Goal: Check status: Check status

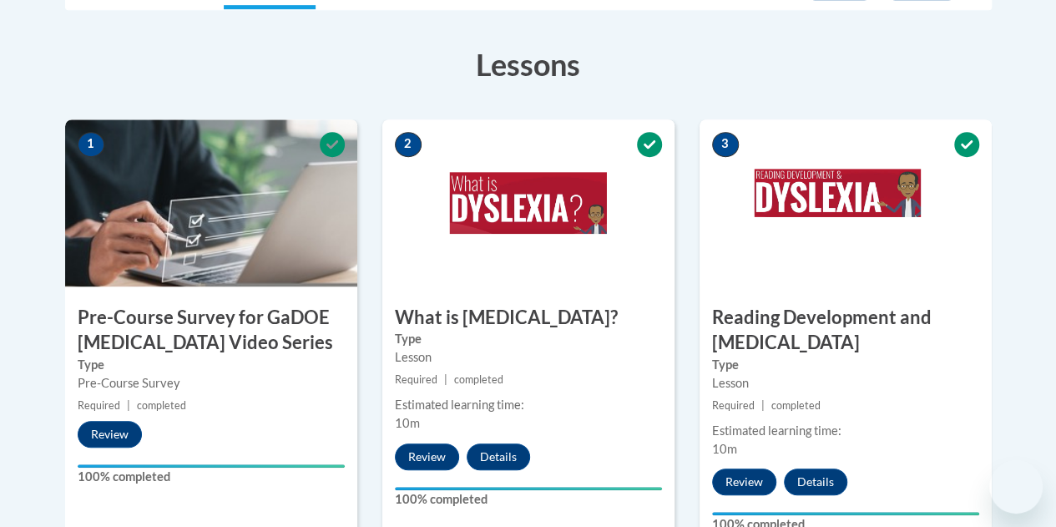
scroll to position [256, 0]
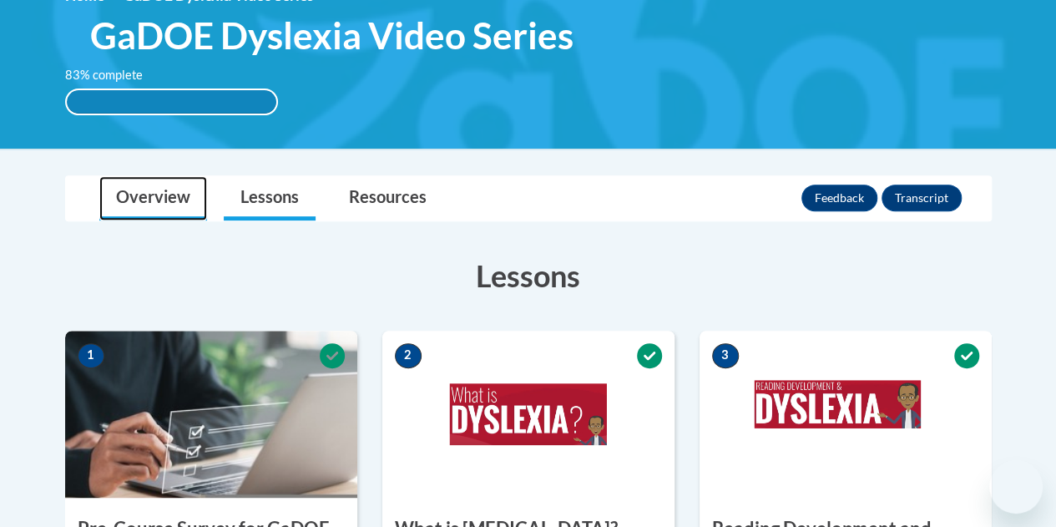
click at [148, 210] on link "Overview" at bounding box center [153, 198] width 108 height 44
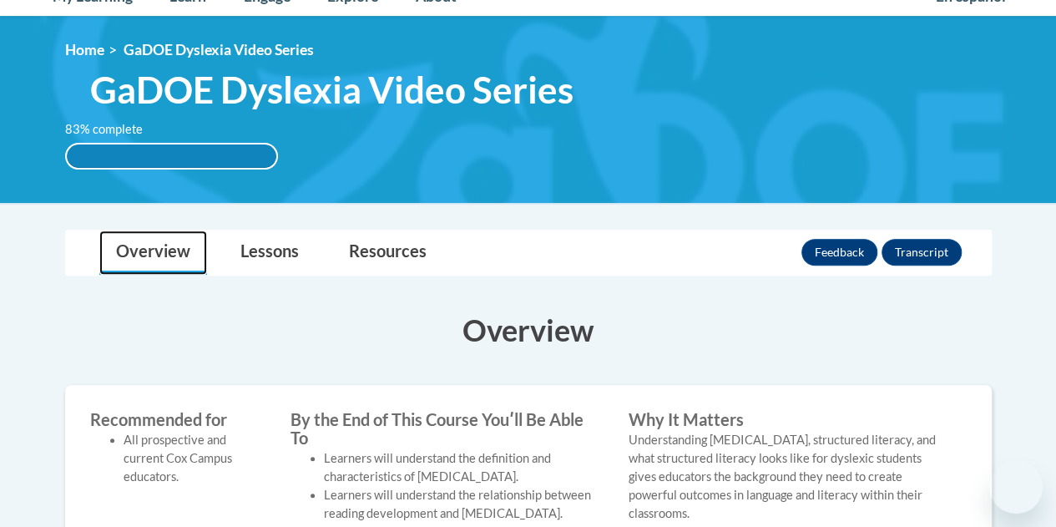
scroll to position [311, 0]
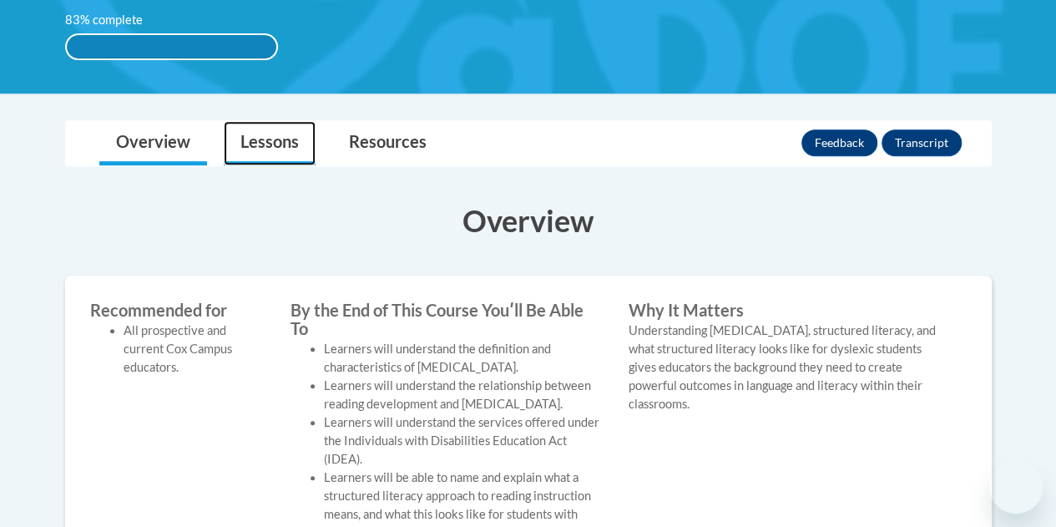
click at [259, 134] on link "Lessons" at bounding box center [270, 143] width 92 height 44
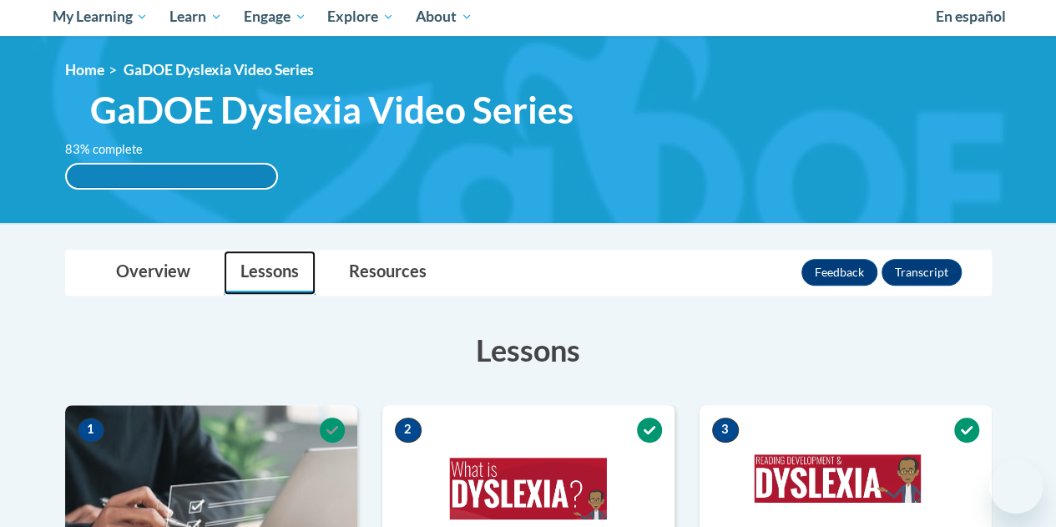
scroll to position [0, 0]
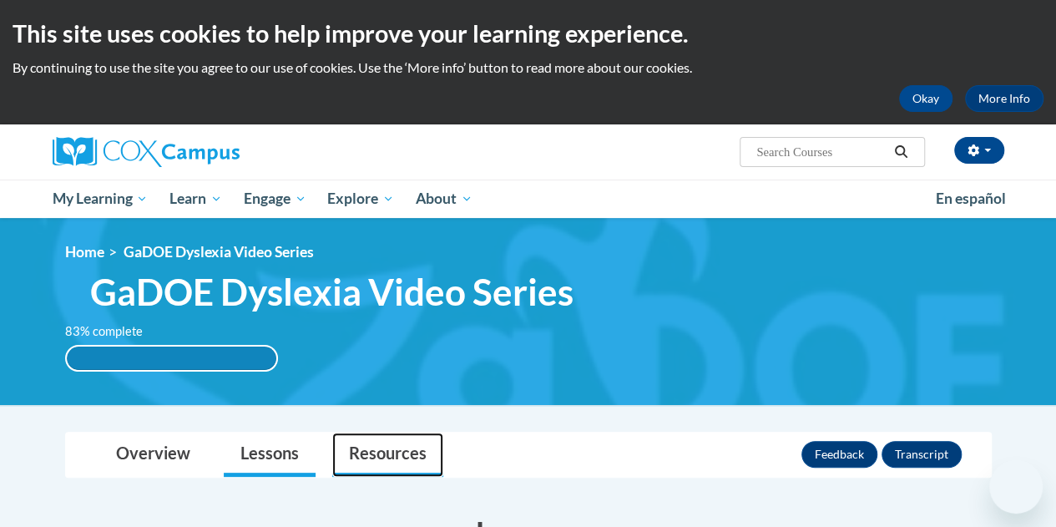
click at [399, 458] on link "Resources" at bounding box center [387, 455] width 111 height 44
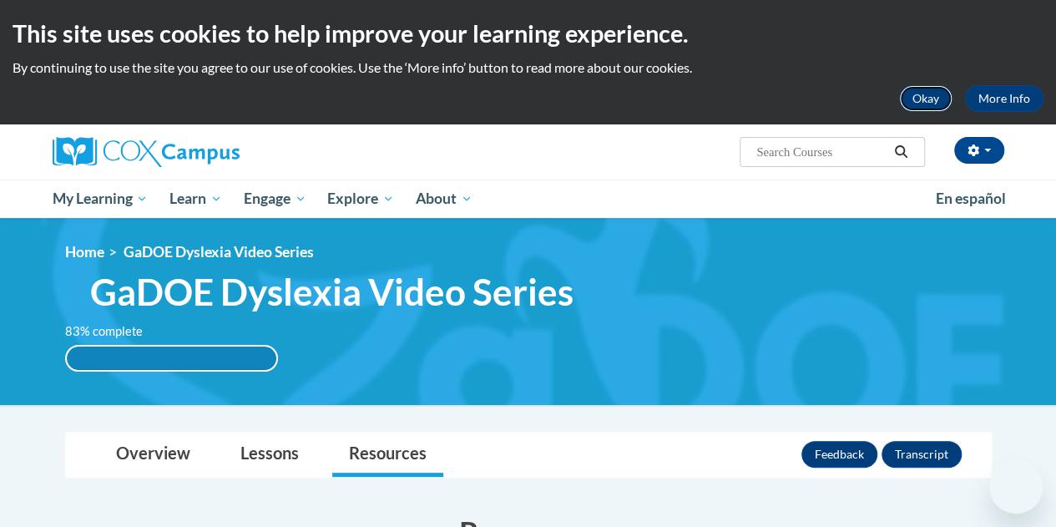
click at [940, 96] on button "Okay" at bounding box center [925, 98] width 53 height 27
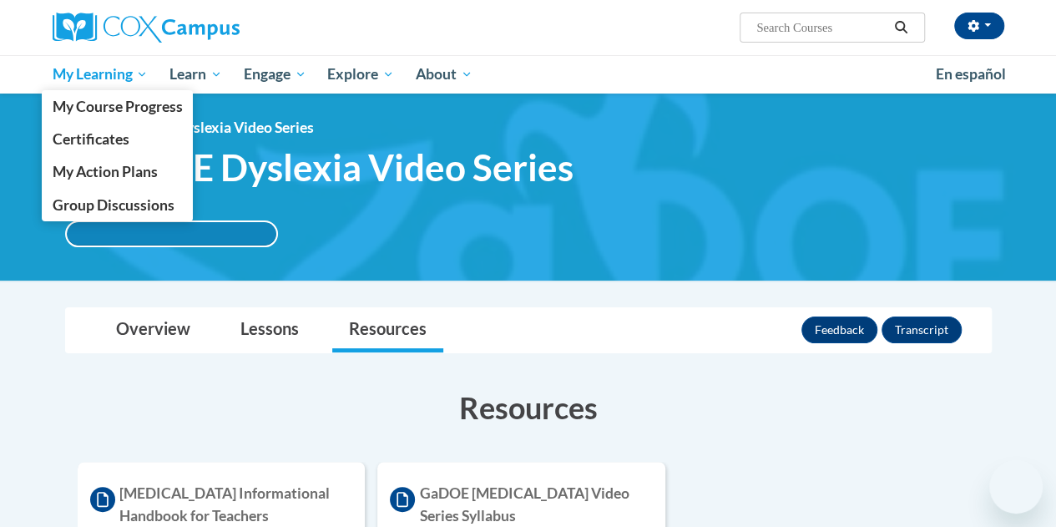
click at [87, 77] on span "My Learning" at bounding box center [100, 74] width 96 height 20
click at [94, 76] on span "My Learning" at bounding box center [100, 74] width 96 height 20
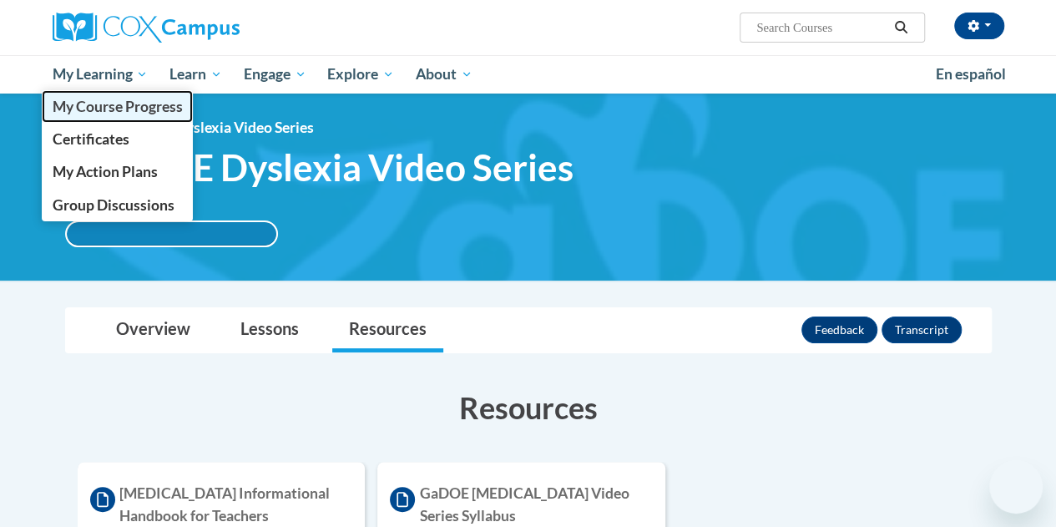
click at [97, 104] on span "My Course Progress" at bounding box center [117, 107] width 130 height 18
